Goal: Navigation & Orientation: Find specific page/section

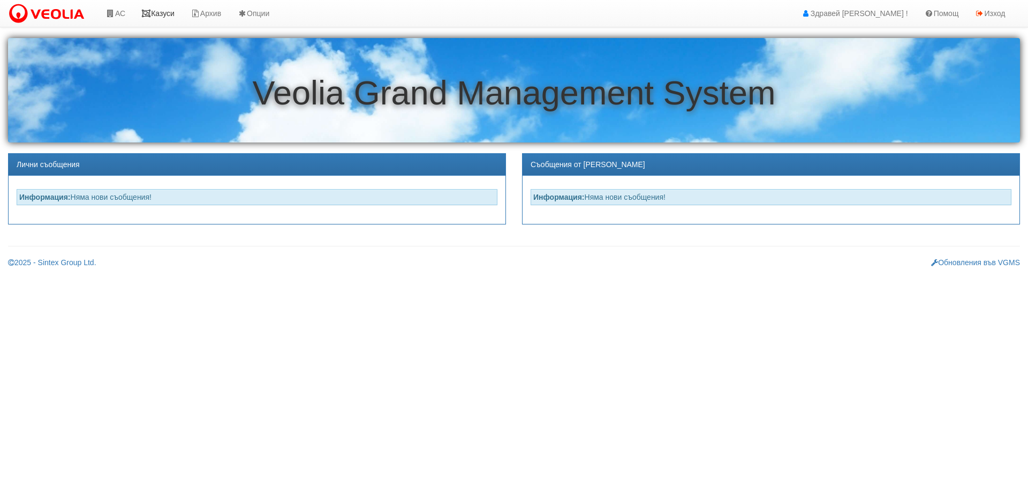
click at [167, 13] on link "Казуси" at bounding box center [157, 13] width 49 height 27
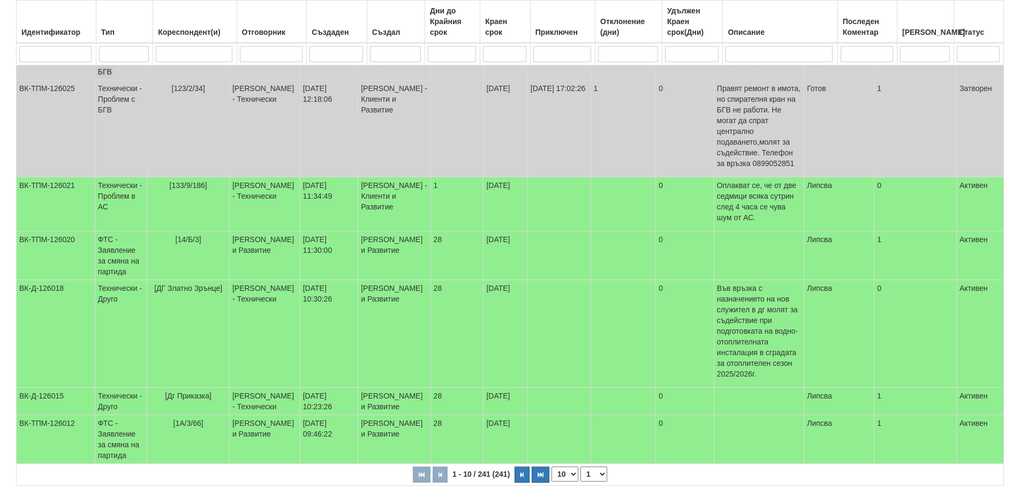
scroll to position [318, 0]
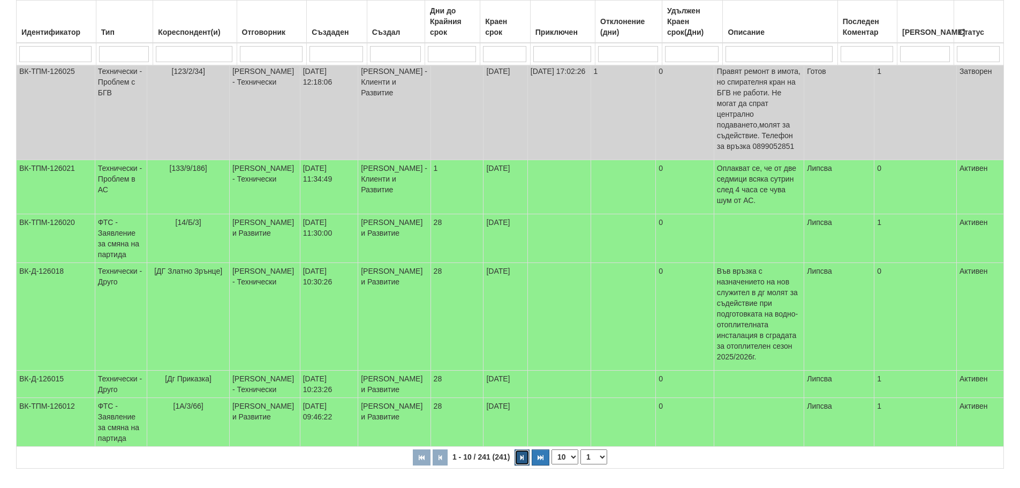
click at [526, 449] on button "button" at bounding box center [522, 457] width 15 height 16
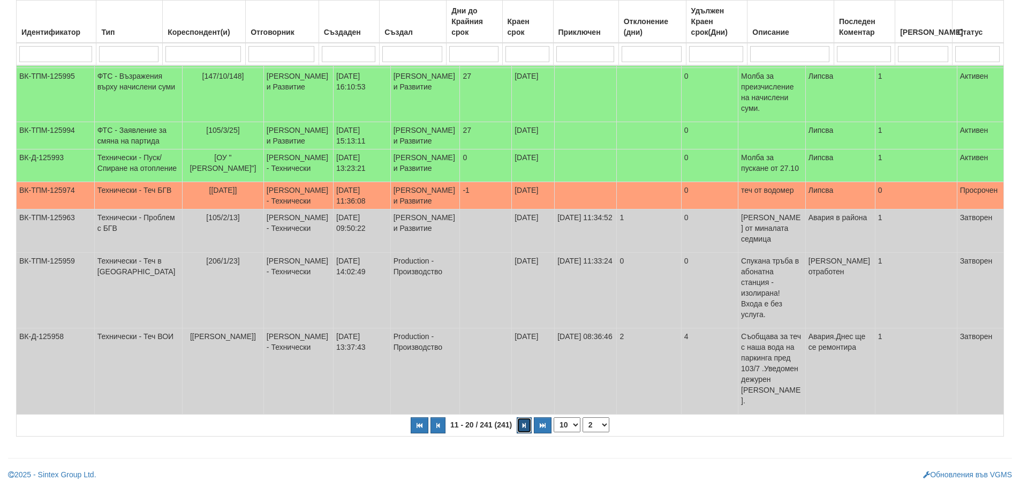
scroll to position [264, 0]
click at [526, 426] on button "button" at bounding box center [524, 425] width 15 height 16
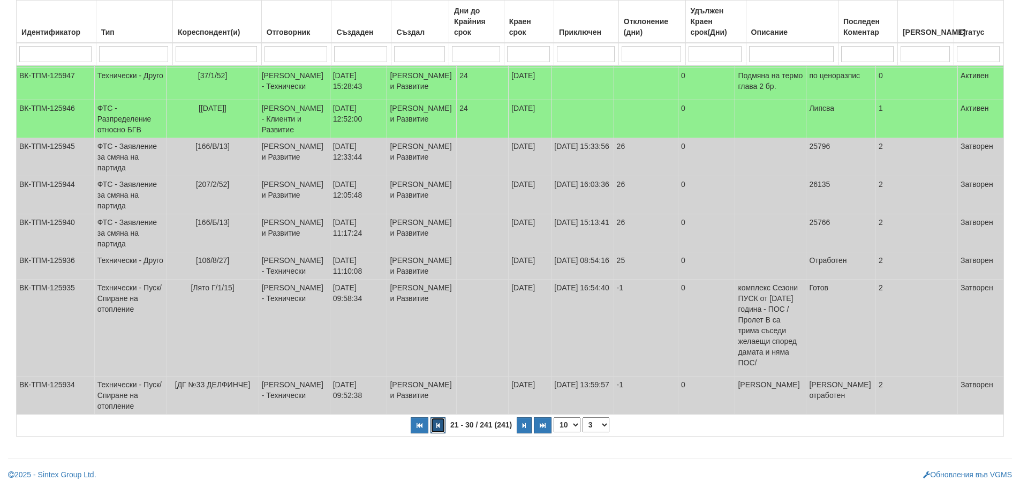
click at [438, 427] on icon "button" at bounding box center [437, 426] width 3 height 6
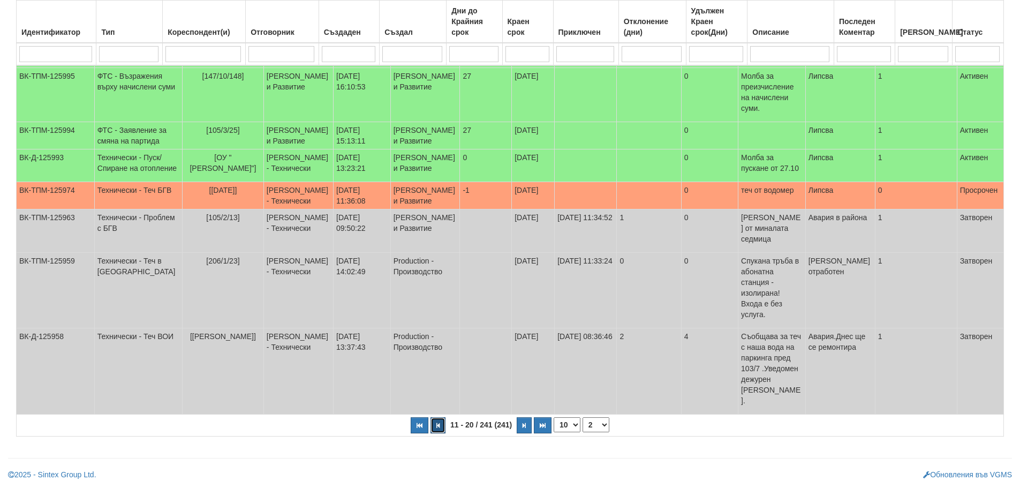
scroll to position [264, 0]
click at [526, 427] on button "button" at bounding box center [524, 425] width 15 height 16
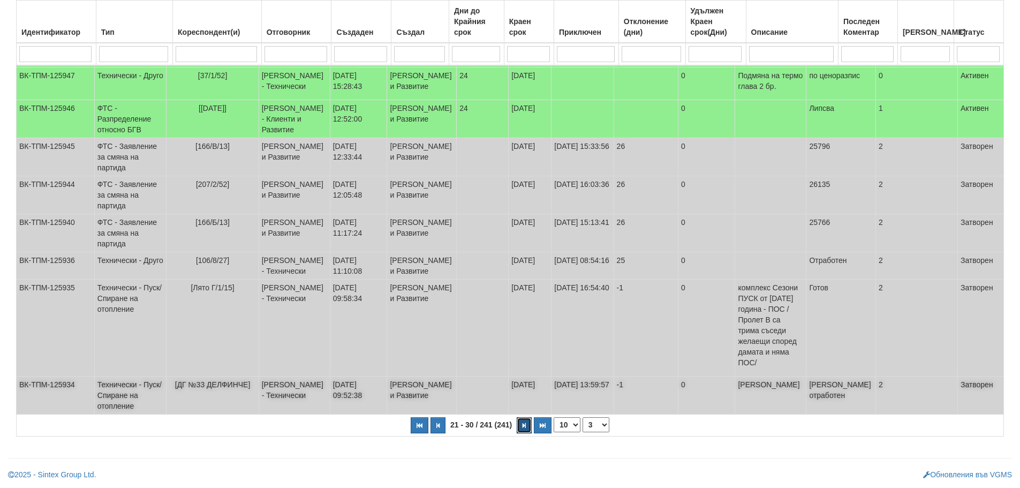
scroll to position [312, 0]
click at [526, 428] on icon "button" at bounding box center [524, 426] width 3 height 6
select select "4"
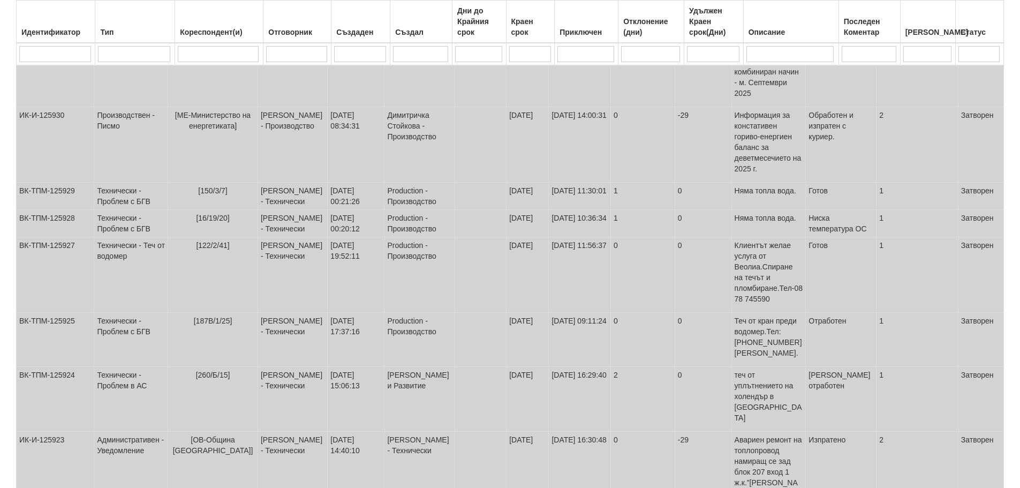
scroll to position [321, 0]
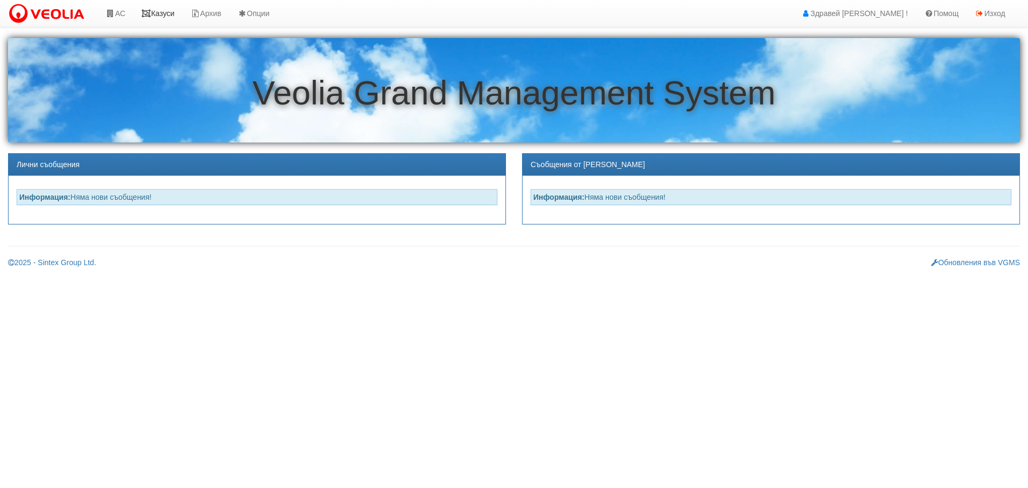
click at [160, 13] on link "Казуси" at bounding box center [157, 13] width 49 height 27
